Goal: Find specific page/section: Find specific page/section

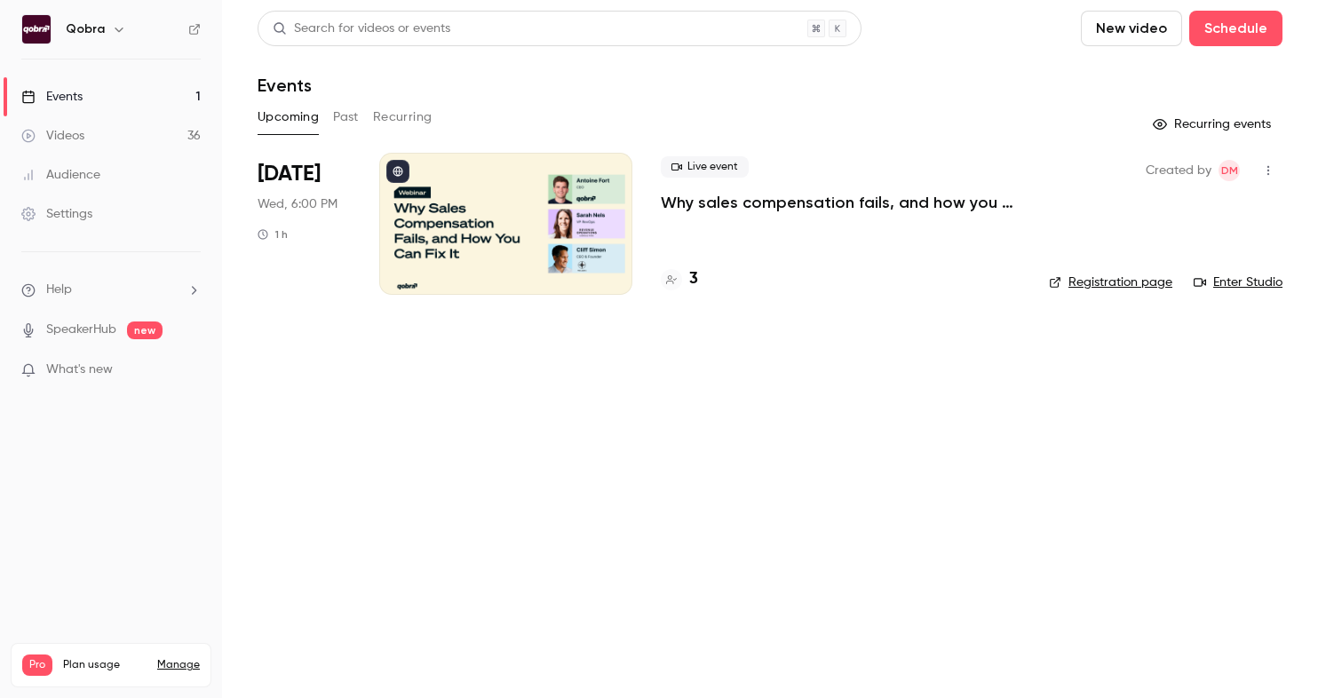
click at [695, 271] on h4 "3" at bounding box center [693, 279] width 9 height 24
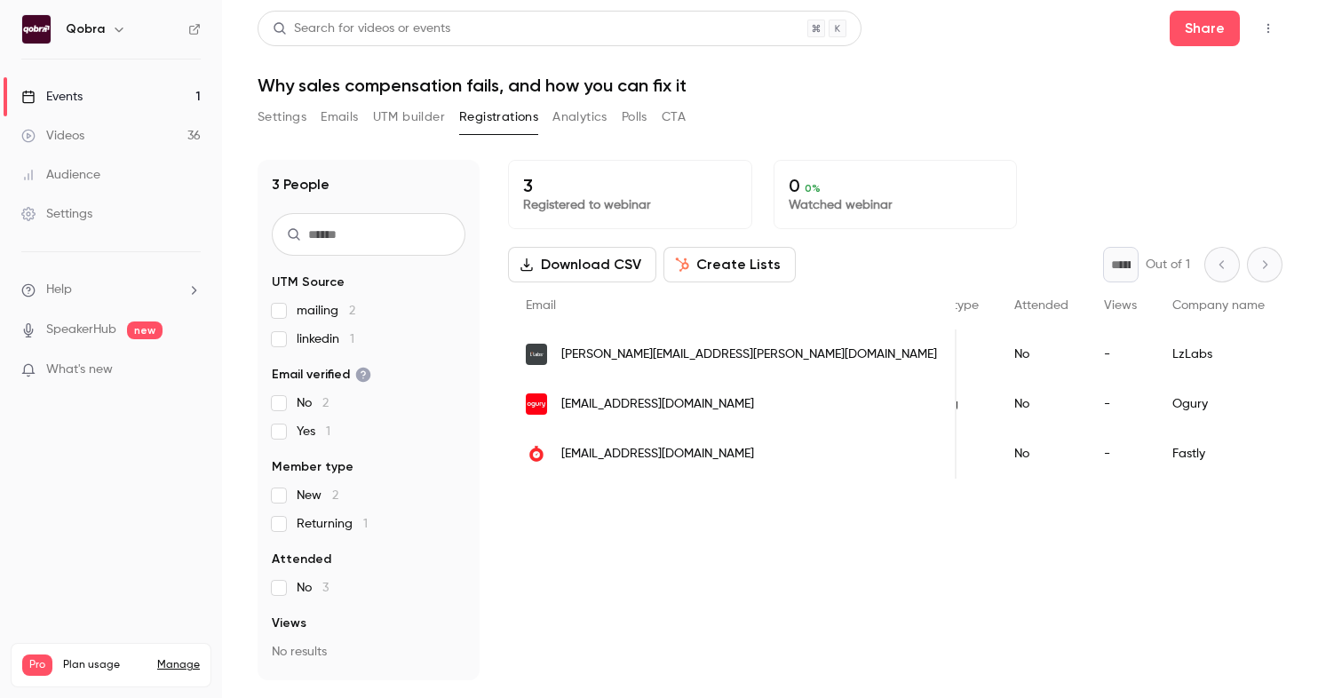
scroll to position [0, 387]
